Goal: Check status

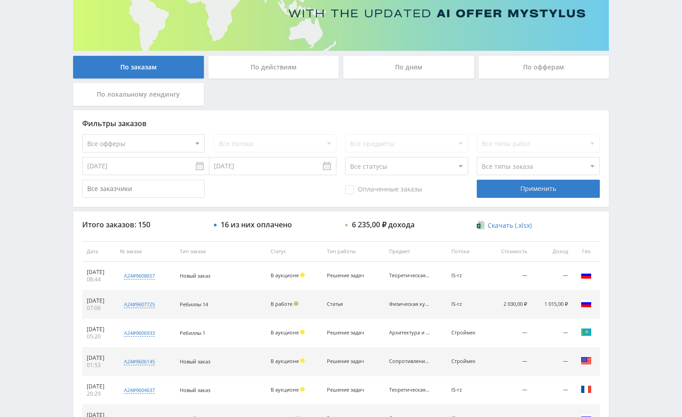
scroll to position [136, 0]
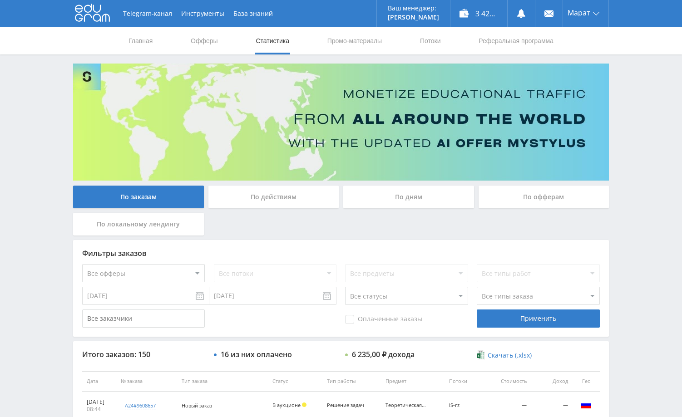
drag, startPoint x: 634, startPoint y: 223, endPoint x: 648, endPoint y: 217, distance: 15.5
click at [639, 220] on div "Telegram-канал Инструменты База знаний Ваш менеджер: [PERSON_NAME] Online @edug…" at bounding box center [341, 381] width 682 height 763
click at [647, 242] on div "Telegram-канал Инструменты База знаний Ваш менеджер: [PERSON_NAME] Online @edug…" at bounding box center [341, 381] width 682 height 763
click at [640, 217] on div "Telegram-канал Инструменты База знаний Ваш менеджер: [PERSON_NAME] Online @edug…" at bounding box center [341, 381] width 682 height 763
click at [621, 207] on div "Telegram-канал Инструменты База знаний Ваш менеджер: [PERSON_NAME] Online @edug…" at bounding box center [341, 381] width 682 height 763
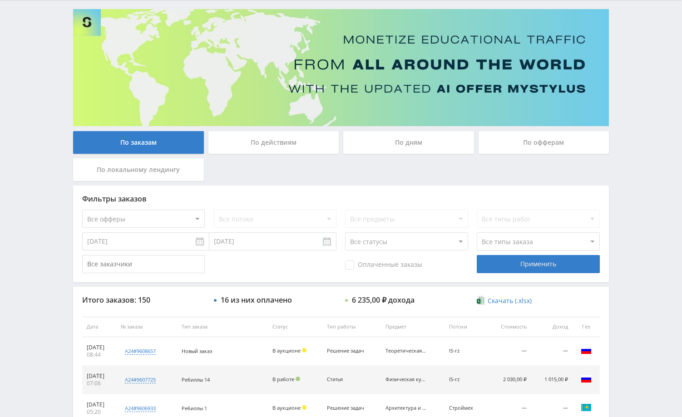
scroll to position [27, 0]
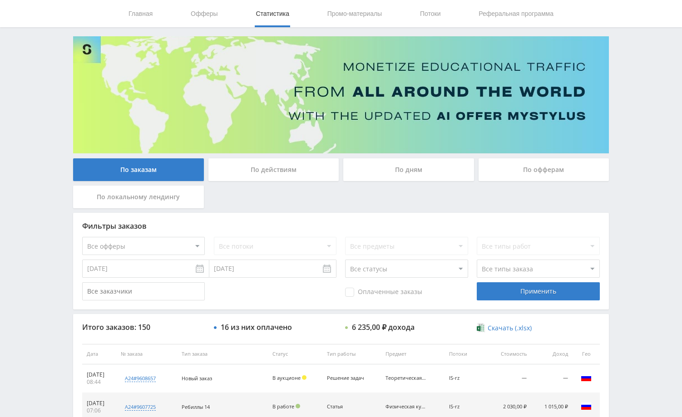
click at [636, 189] on div "Telegram-канал Инструменты База знаний Ваш менеджер: [PERSON_NAME] Online @edug…" at bounding box center [341, 354] width 682 height 763
click at [640, 191] on div "Telegram-канал Инструменты База знаний Ваш менеджер: [PERSON_NAME] Online @edug…" at bounding box center [341, 354] width 682 height 763
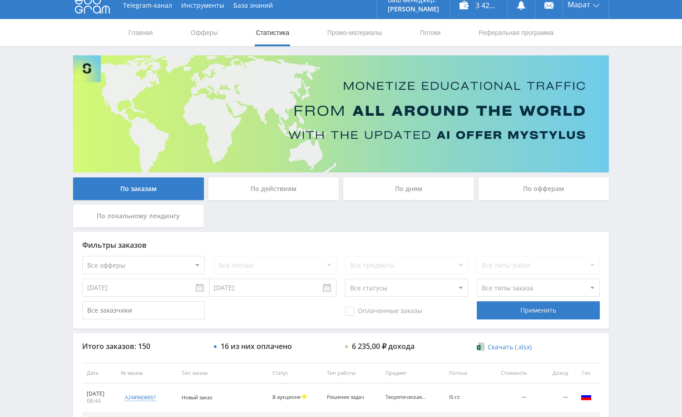
scroll to position [0, 0]
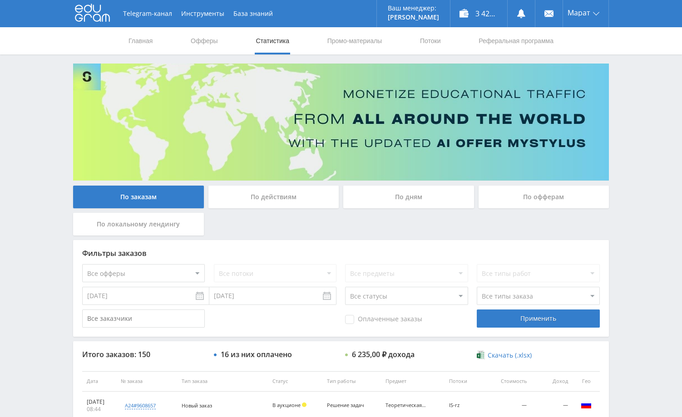
click at [636, 174] on div "Telegram-канал Инструменты База знаний Ваш менеджер: [PERSON_NAME] Online @edug…" at bounding box center [341, 381] width 682 height 763
click at [637, 173] on div "Telegram-канал Инструменты База знаний Ваш менеджер: [PERSON_NAME] Online @edug…" at bounding box center [341, 381] width 682 height 763
click at [630, 156] on div "Telegram-канал Инструменты База знаний Ваш менеджер: [PERSON_NAME] Online @edug…" at bounding box center [341, 381] width 682 height 763
click at [619, 128] on div "Telegram-канал Инструменты База знаний Ваш менеджер: [PERSON_NAME] Online @edug…" at bounding box center [341, 381] width 682 height 763
click at [642, 130] on div "Telegram-канал Инструменты База знаний Ваш менеджер: [PERSON_NAME] Online @edug…" at bounding box center [341, 381] width 682 height 763
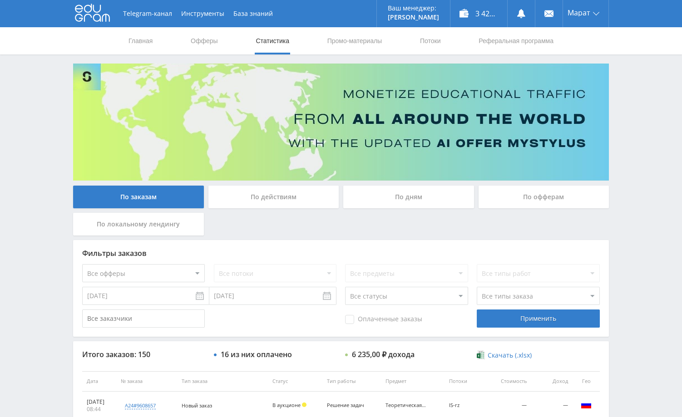
click at [642, 129] on div "Telegram-канал Инструменты База знаний Ваш менеджер: [PERSON_NAME] Online @edug…" at bounding box center [341, 381] width 682 height 763
click at [638, 203] on div "Telegram-канал Инструменты База знаний Ваш менеджер: [PERSON_NAME] Online @edug…" at bounding box center [341, 381] width 682 height 763
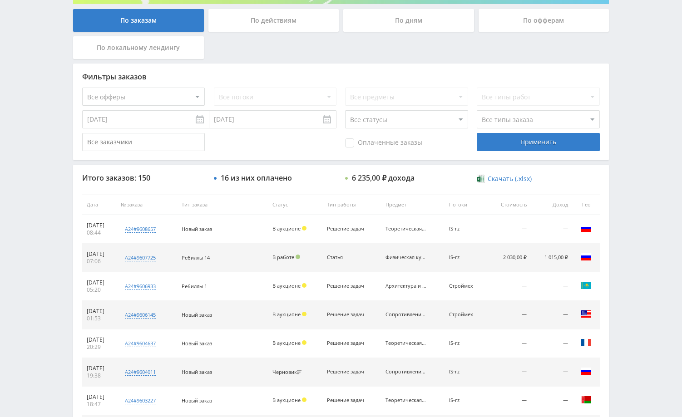
scroll to position [227, 0]
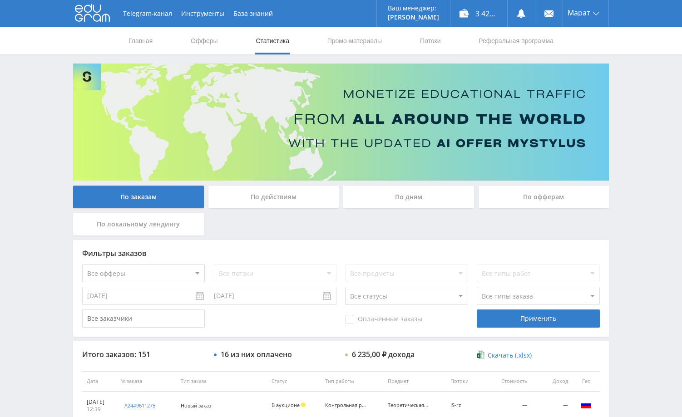
click at [633, 121] on div "Telegram-канал Инструменты База знаний Ваш менеджер: [PERSON_NAME] Online @edug…" at bounding box center [341, 381] width 682 height 763
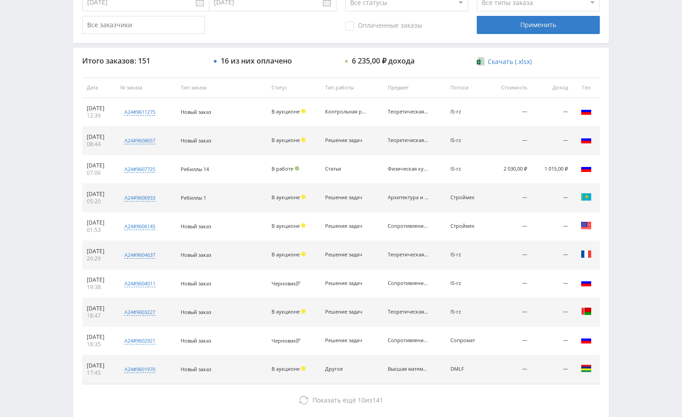
scroll to position [209, 0]
